Goal: Navigation & Orientation: Understand site structure

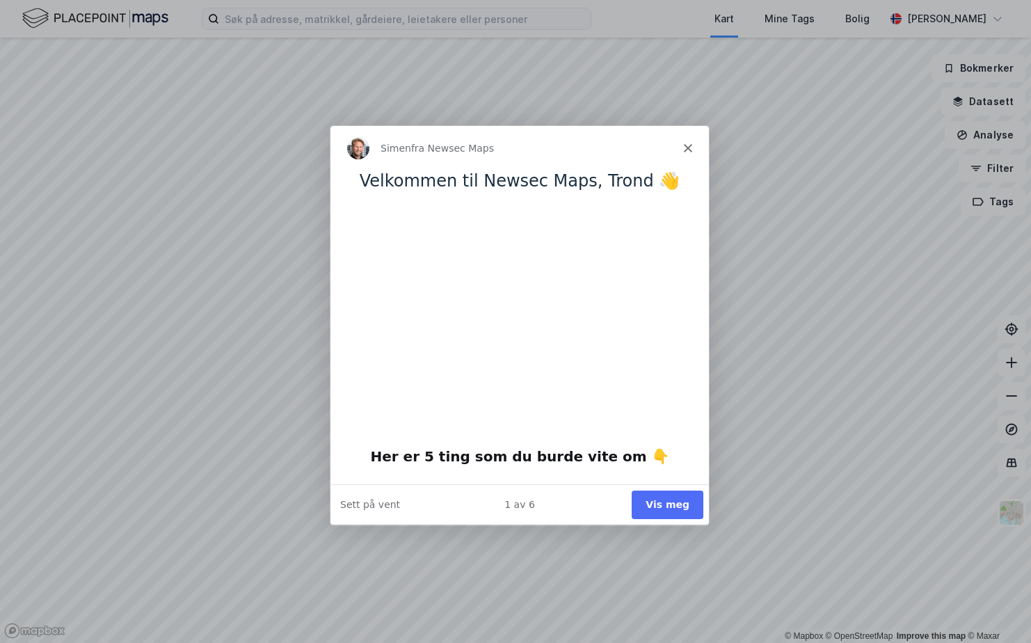
click at [650, 497] on button "Vis meg" at bounding box center [667, 504] width 72 height 29
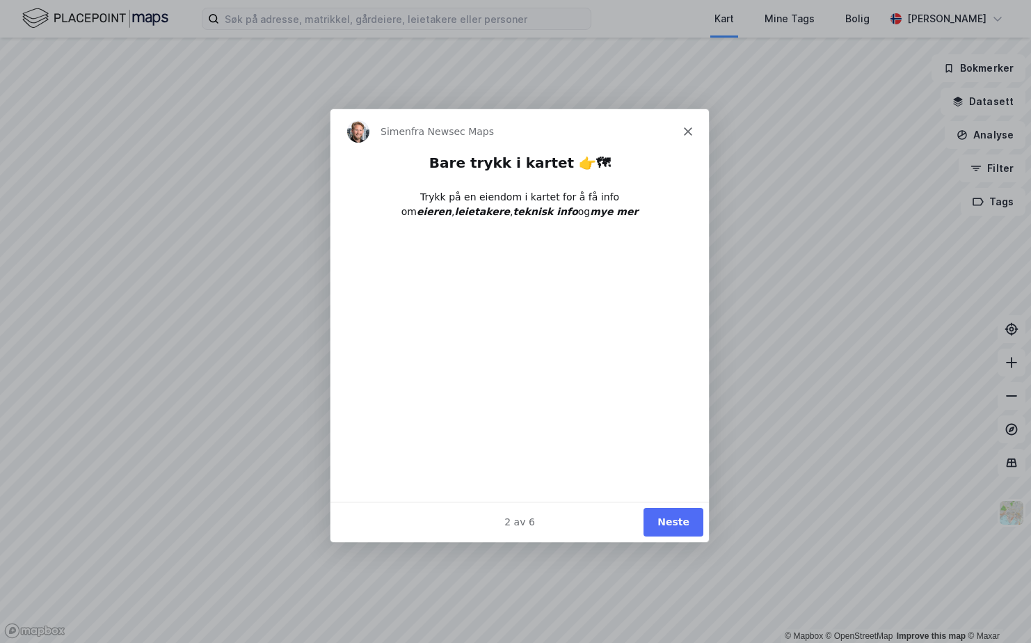
click at [686, 520] on button "Neste" at bounding box center [673, 521] width 60 height 29
click at [684, 520] on button "Neste" at bounding box center [673, 521] width 60 height 29
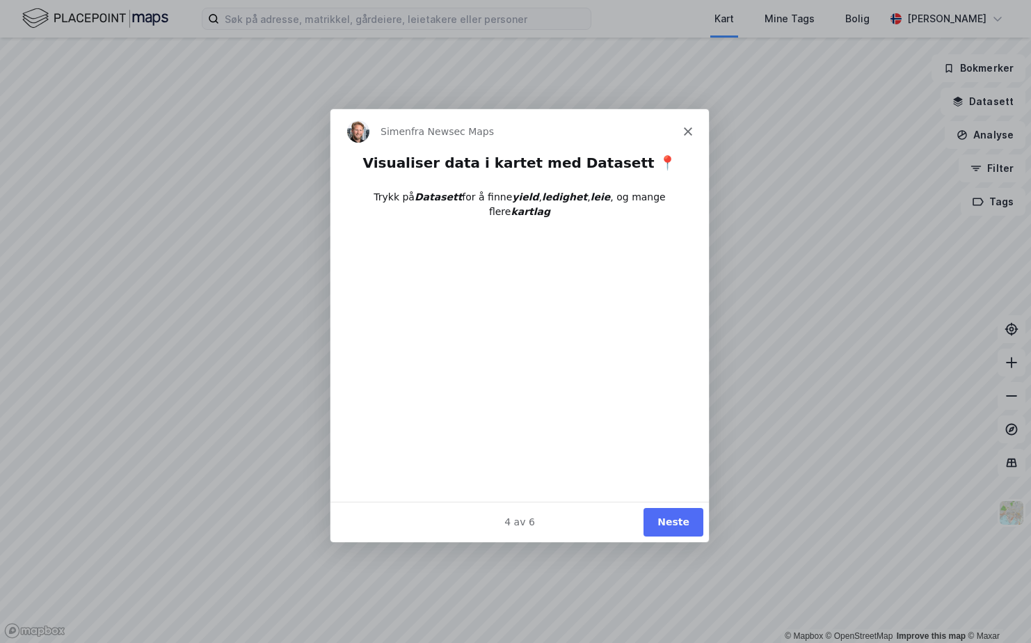
click at [684, 520] on button "Neste" at bounding box center [673, 521] width 60 height 29
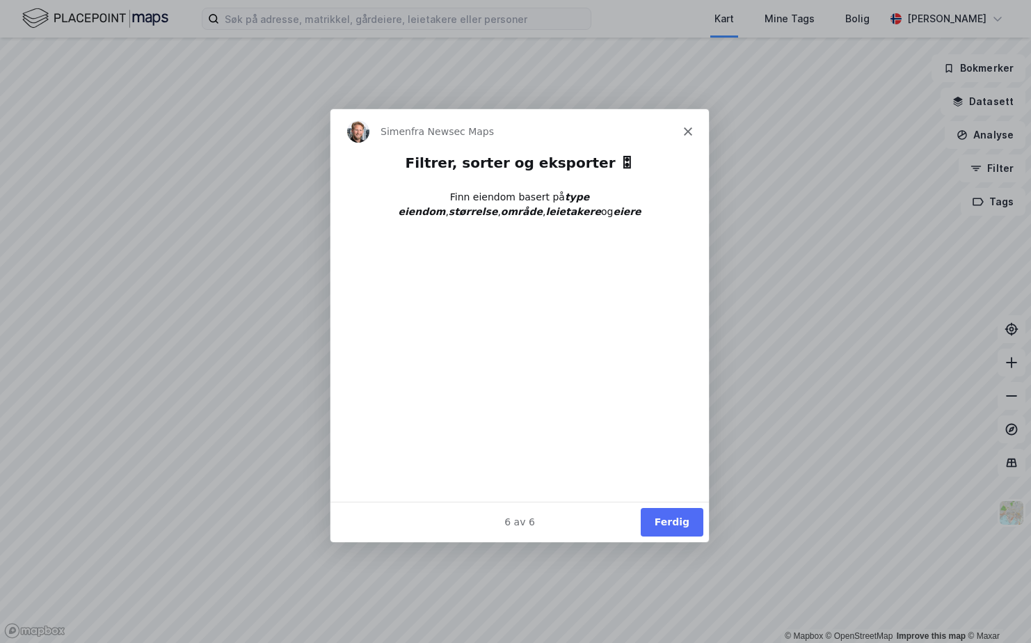
click at [658, 522] on button "Ferdig" at bounding box center [671, 521] width 63 height 29
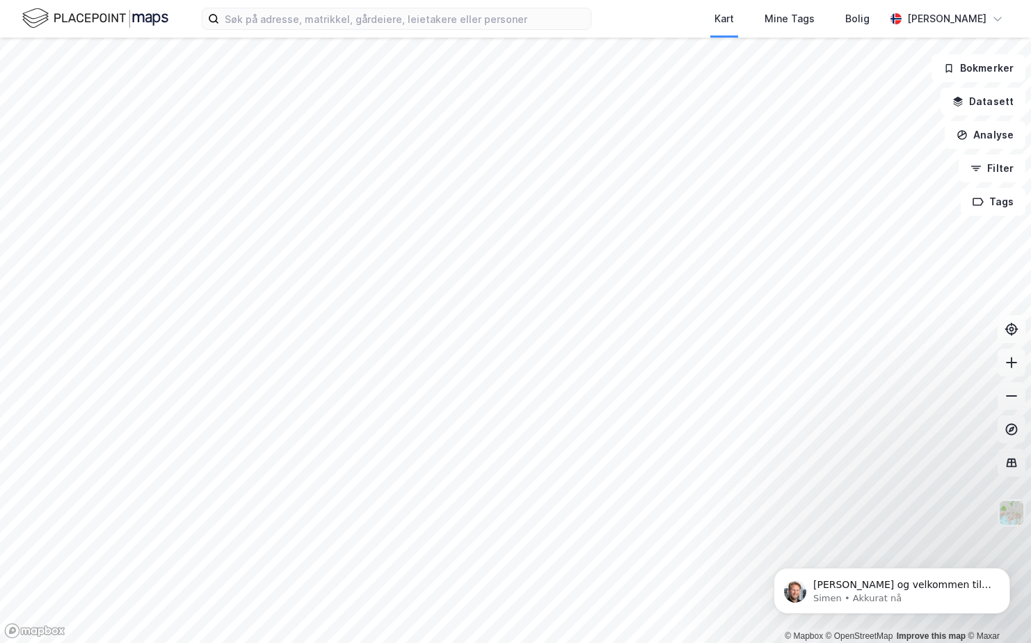
click at [389, 642] on html "Kart Mine Tags Bolig [PERSON_NAME] © Mapbox © OpenStreetMap Improve this map © …" at bounding box center [515, 321] width 1031 height 643
click at [406, 642] on html "Kart Mine Tags Bolig [PERSON_NAME] © Mapbox © OpenStreetMap Improve this map © …" at bounding box center [515, 321] width 1031 height 643
click at [441, 642] on html "Kart Mine Tags Bolig [PERSON_NAME] © Mapbox © OpenStreetMap Improve this map © …" at bounding box center [515, 321] width 1031 height 643
